Goal: Find specific page/section: Find specific page/section

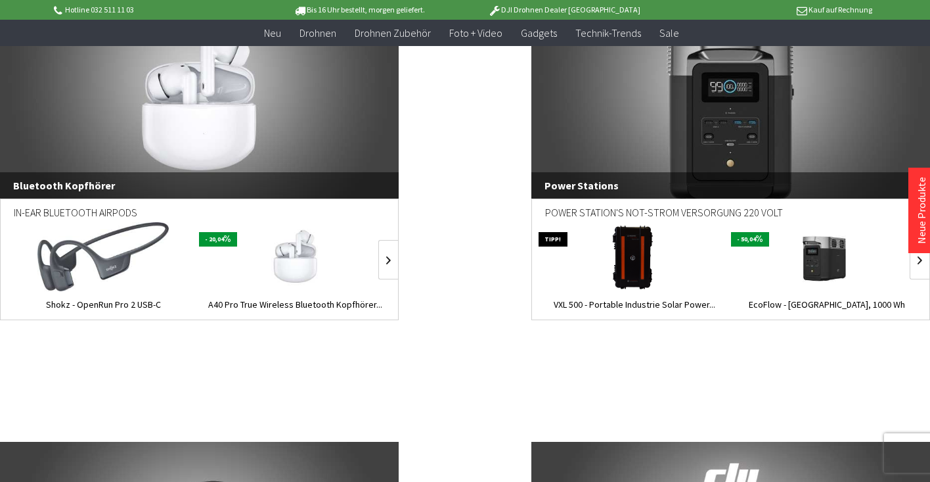
scroll to position [5207, 0]
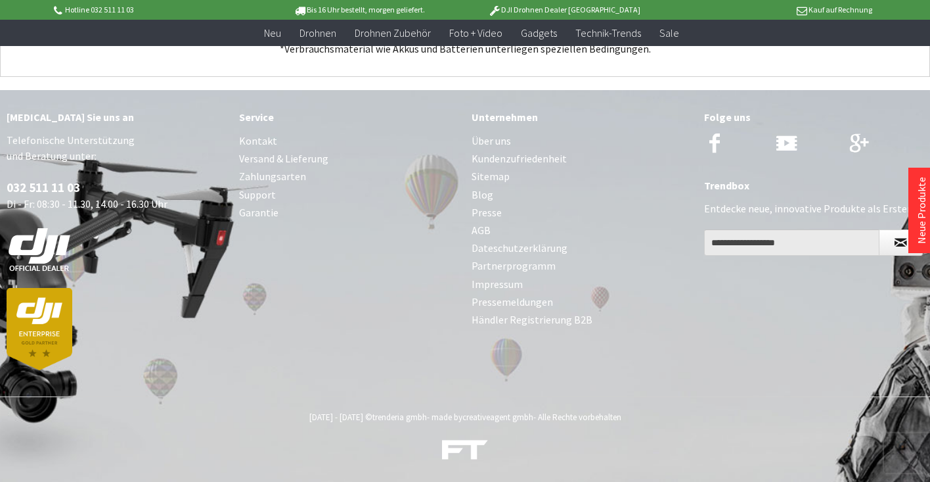
click at [260, 141] on link "Kontakt" at bounding box center [348, 141] width 219 height 18
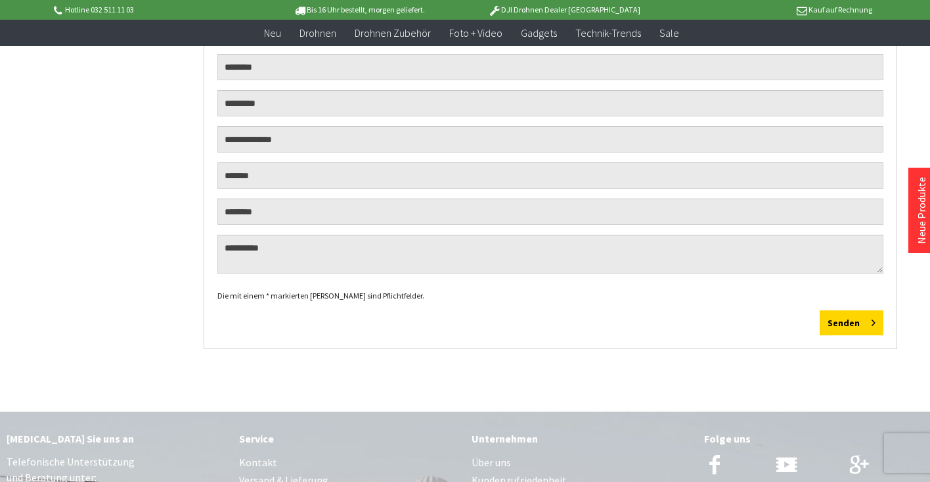
scroll to position [591, 0]
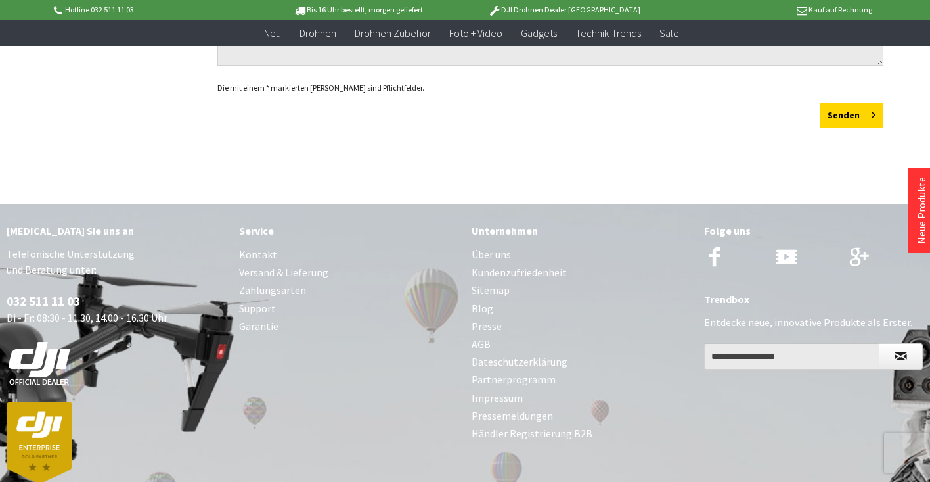
click at [311, 274] on link "Versand & Lieferung" at bounding box center [348, 272] width 219 height 18
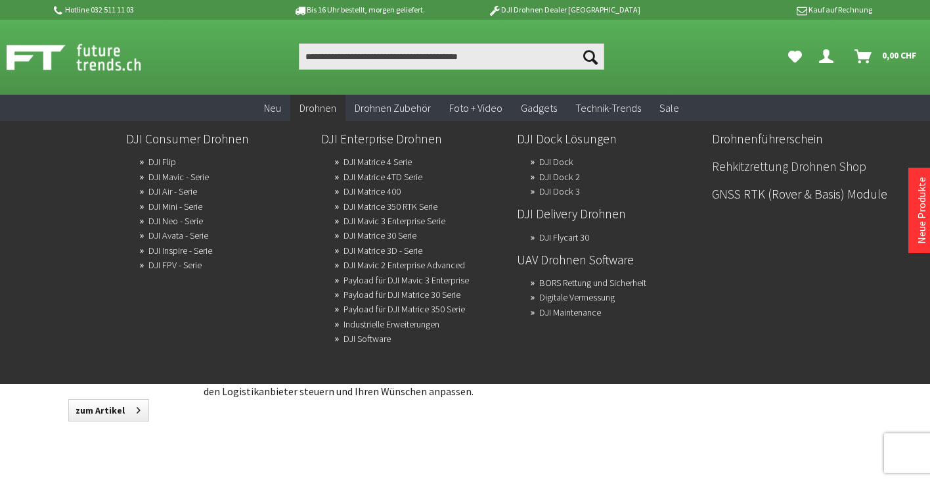
click at [755, 166] on link "Rehkitzrettung Drohnen Shop" at bounding box center [804, 166] width 185 height 22
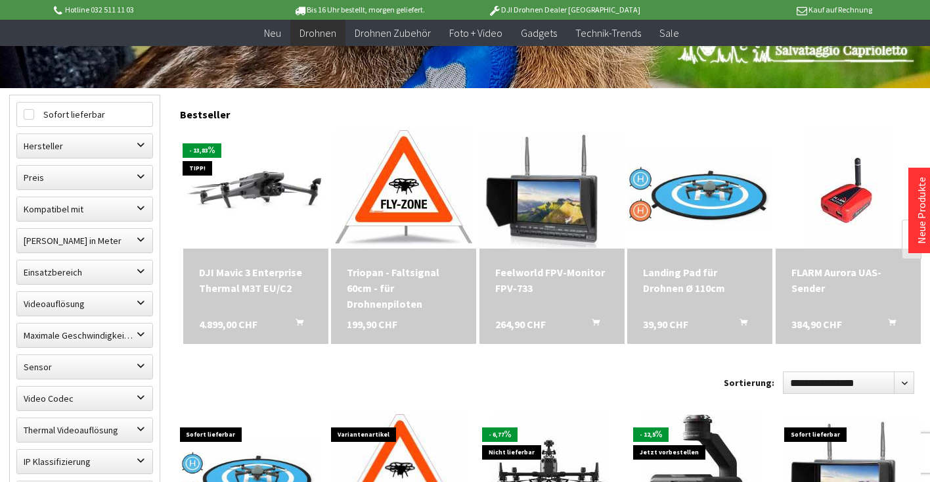
scroll to position [481, 0]
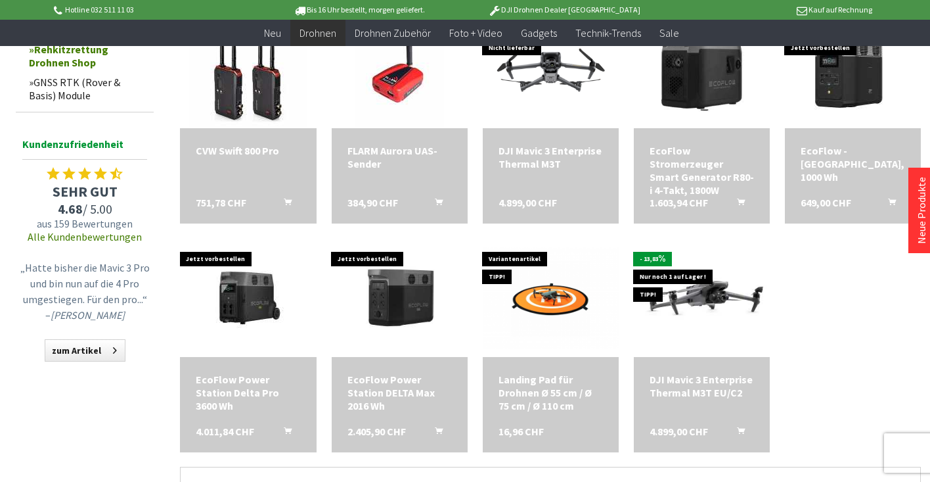
scroll to position [433, 0]
